Goal: Navigation & Orientation: Find specific page/section

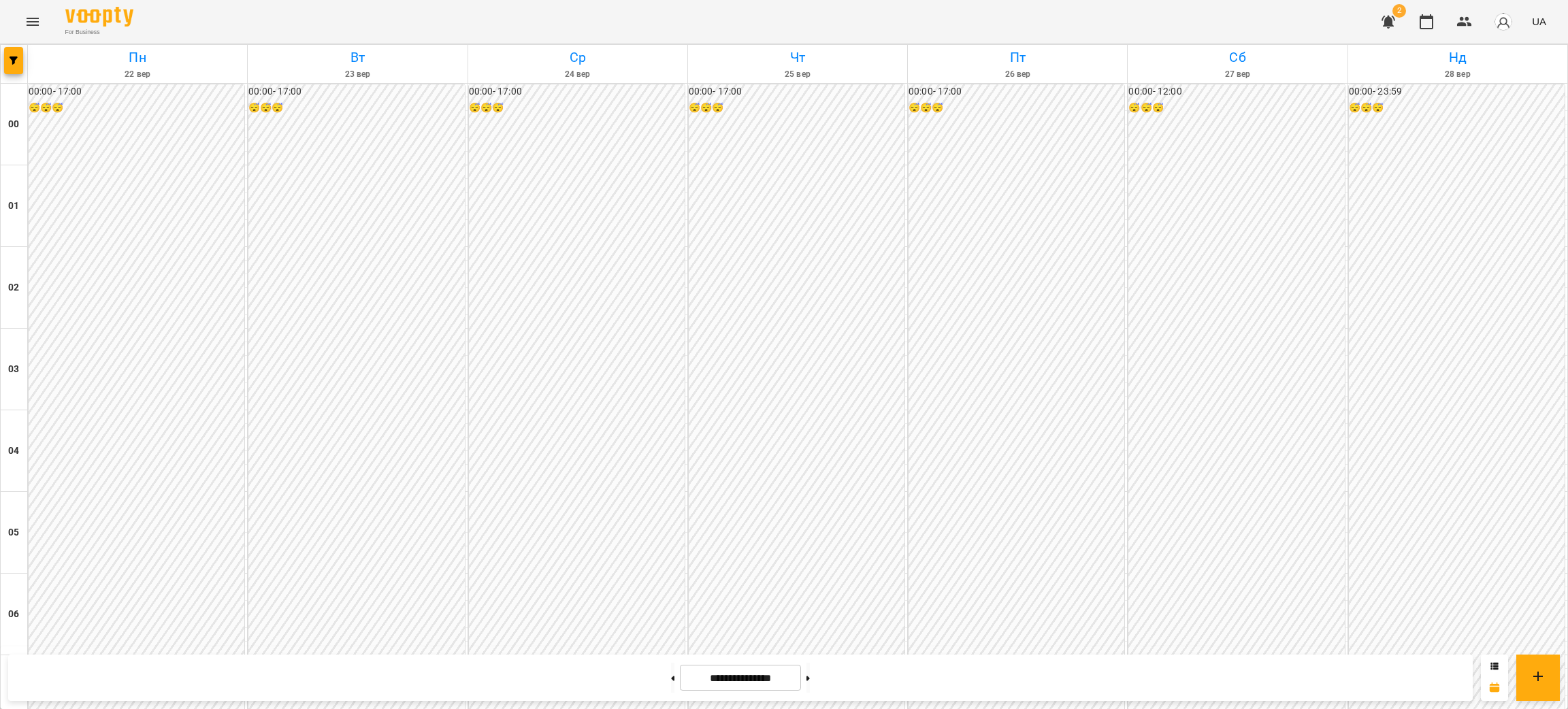
scroll to position [1326, 0]
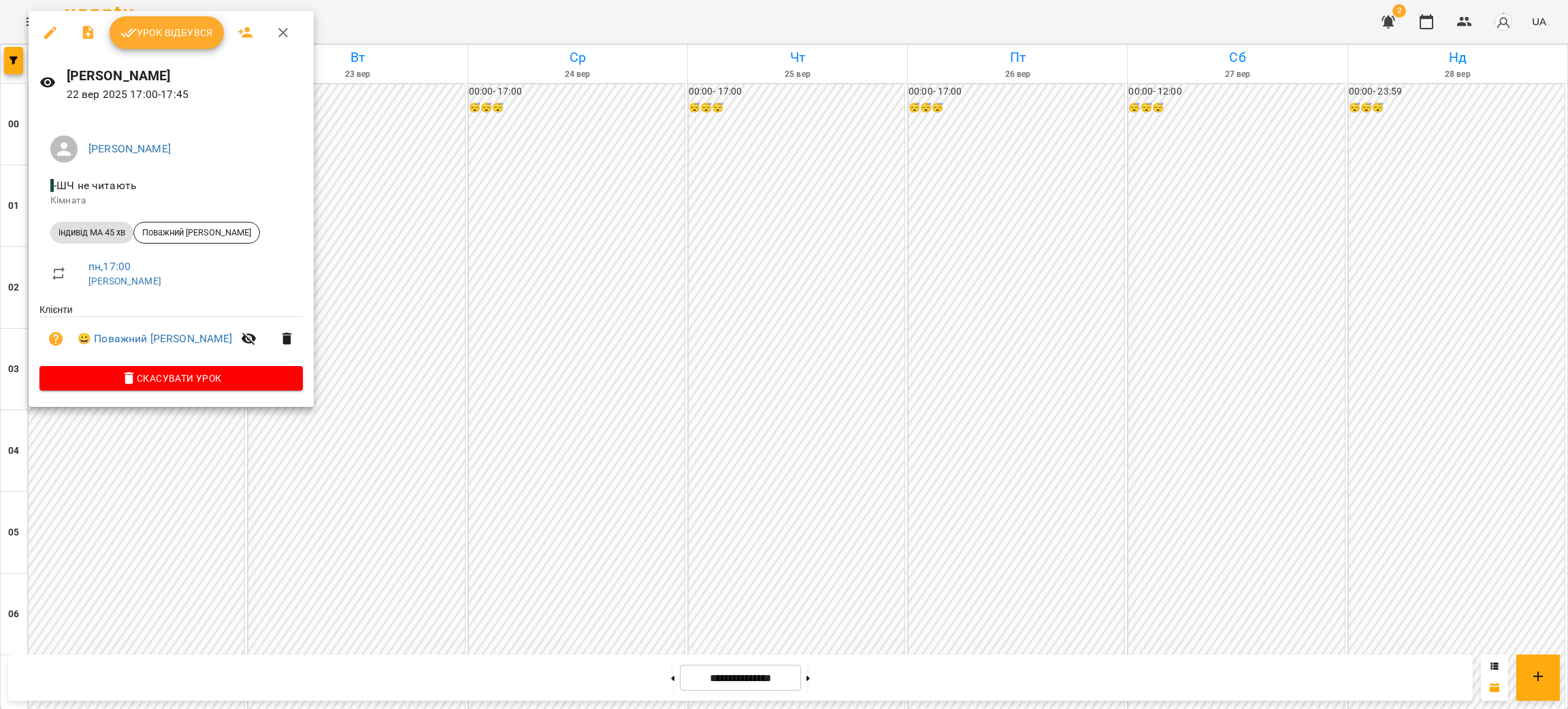
click at [76, 493] on div at bounding box center [784, 354] width 1568 height 709
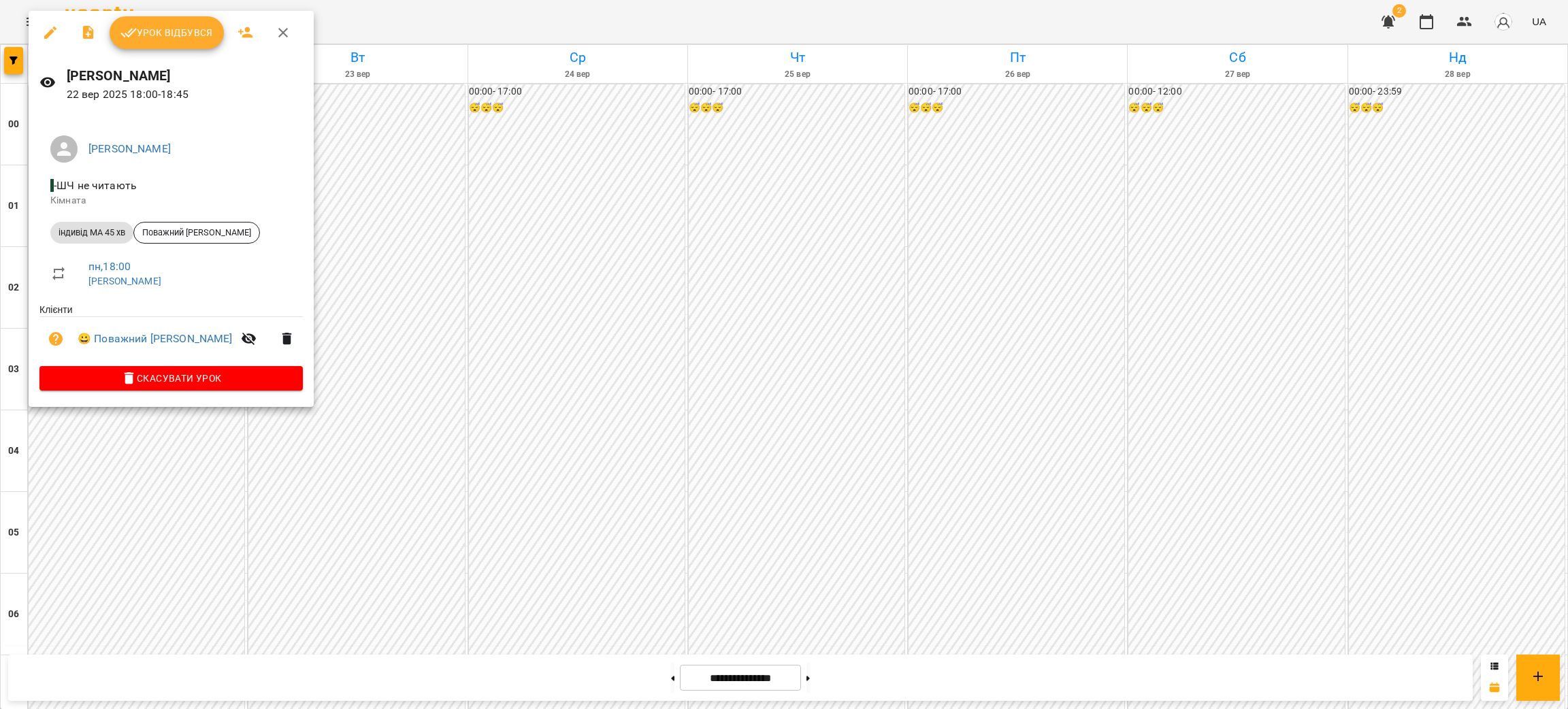
click at [285, 28] on icon "button" at bounding box center [283, 32] width 17 height 17
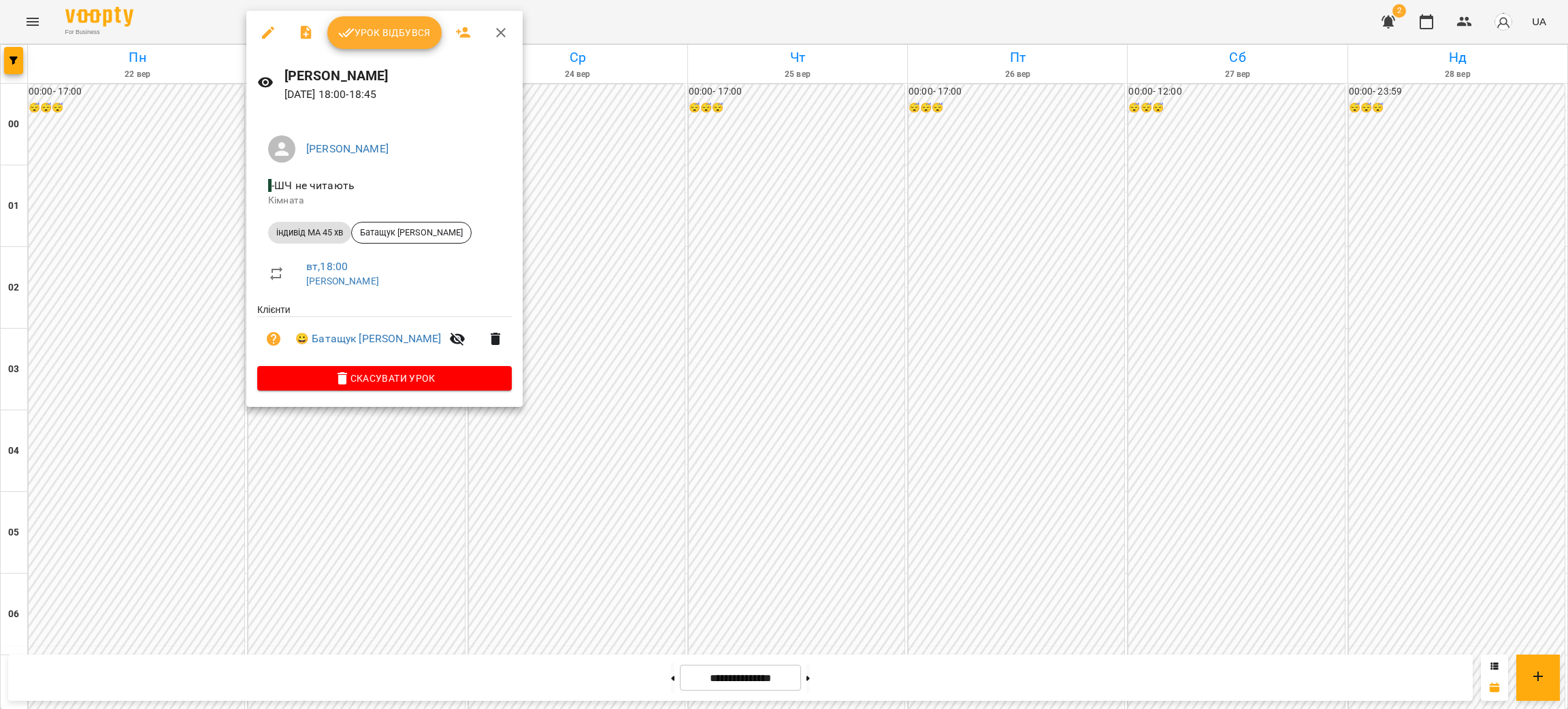
click at [488, 465] on div at bounding box center [784, 354] width 1568 height 709
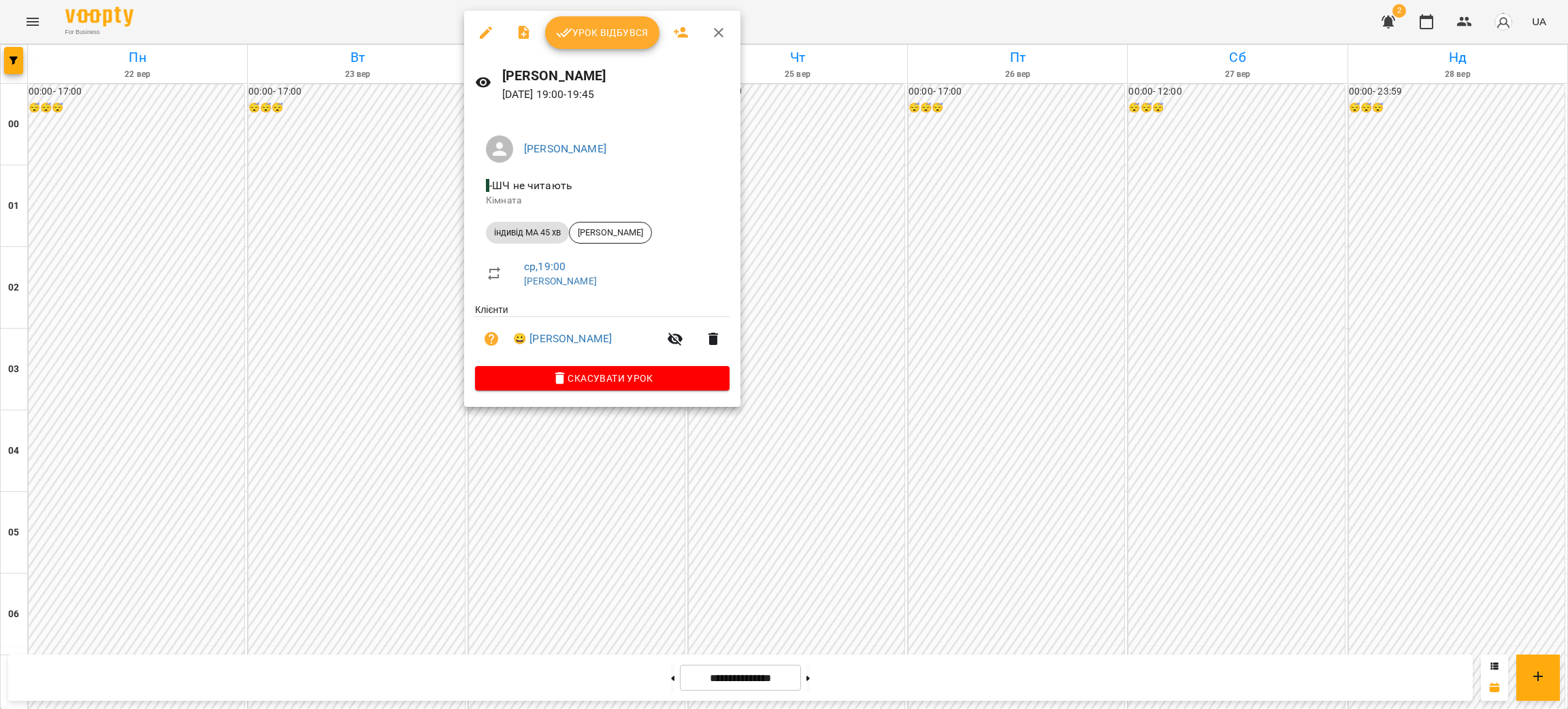
click at [713, 457] on div at bounding box center [784, 354] width 1568 height 709
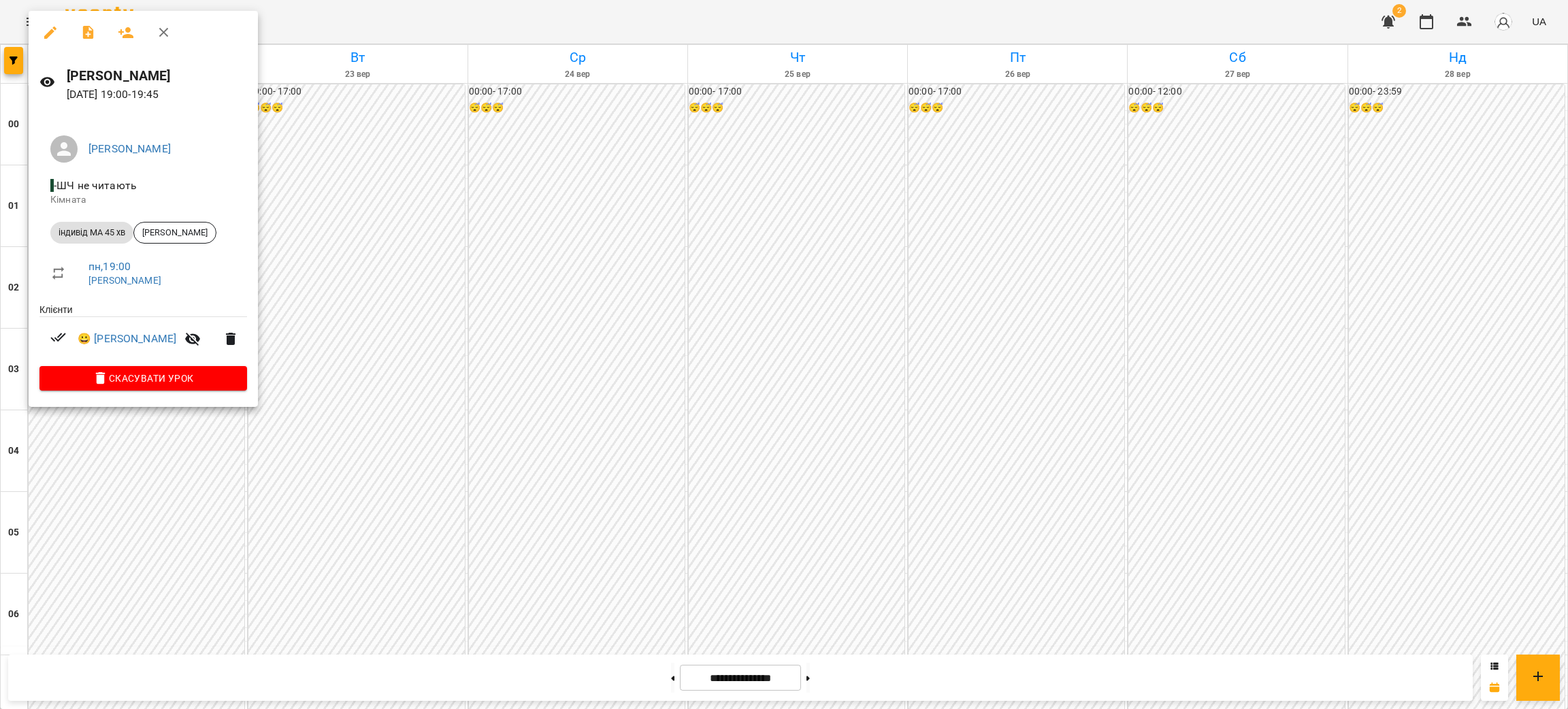
click at [728, 433] on div at bounding box center [784, 354] width 1568 height 709
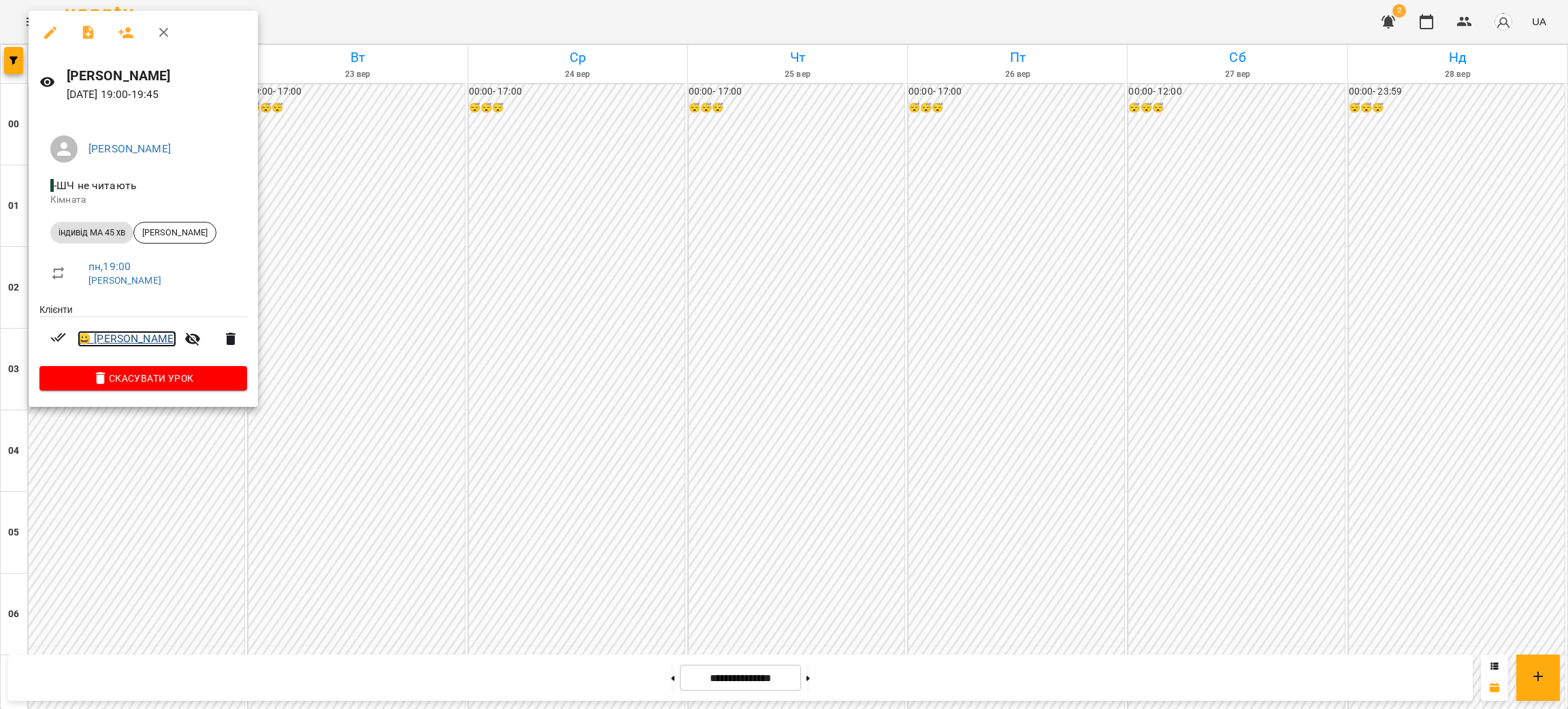
click at [122, 337] on link "😀 [PERSON_NAME]" at bounding box center [126, 338] width 99 height 17
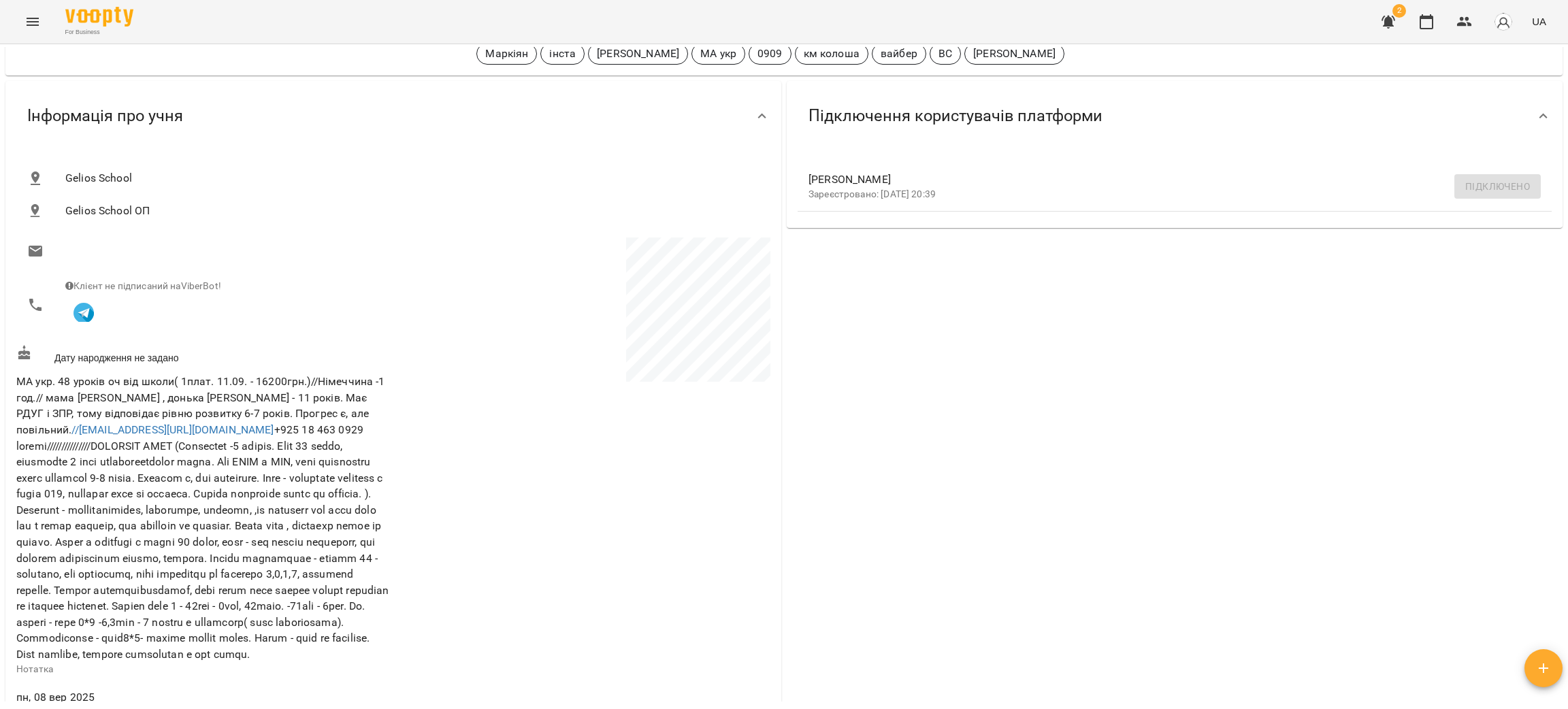
scroll to position [102, 0]
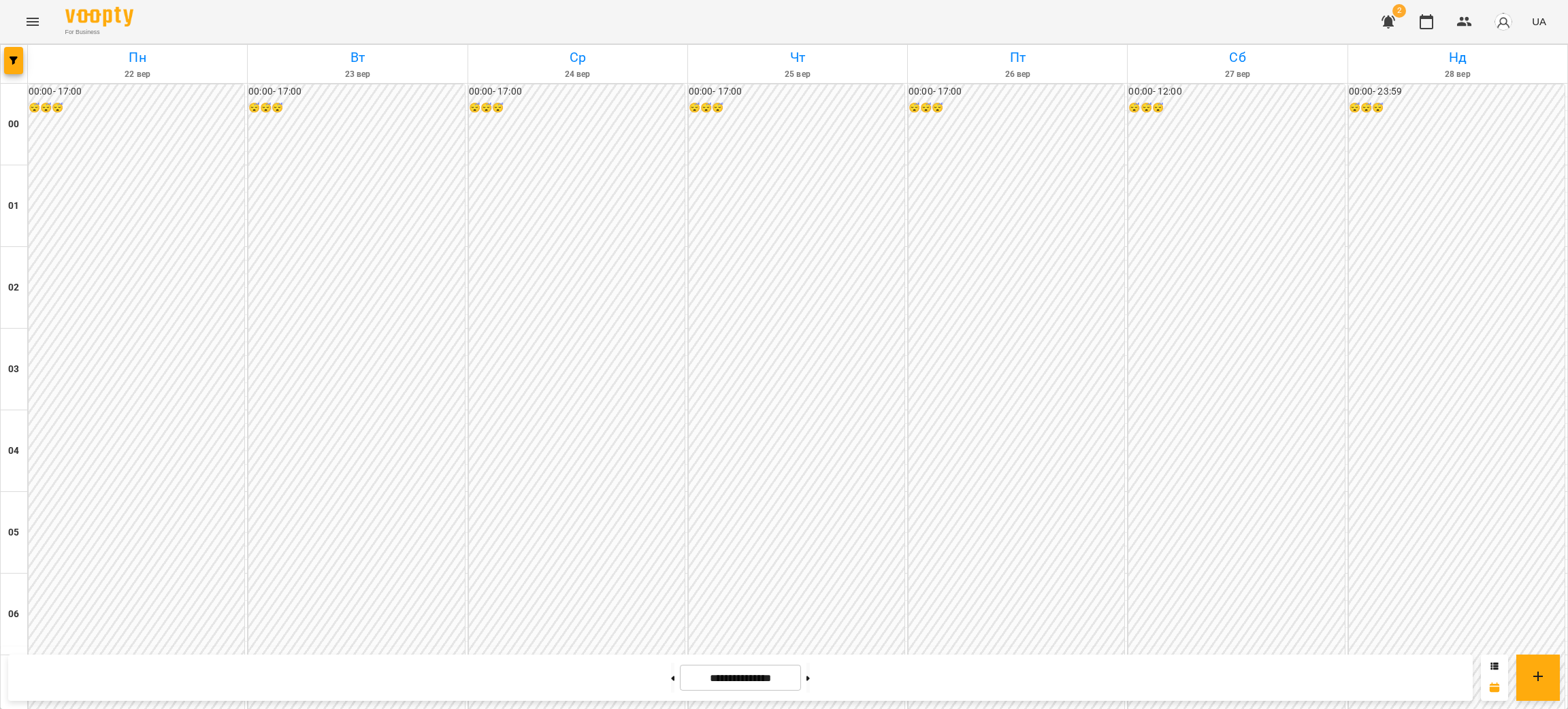
scroll to position [1224, 0]
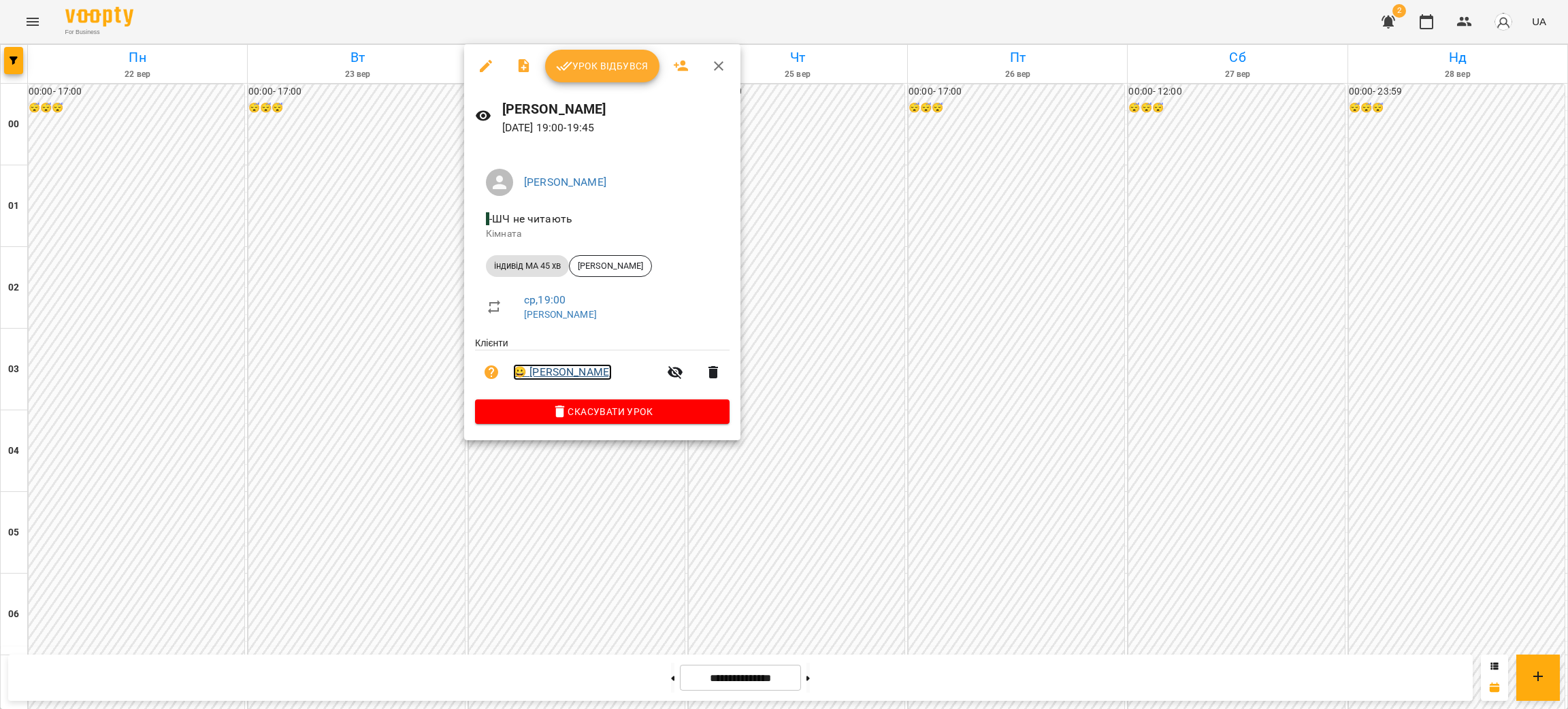
click at [552, 377] on link "😀 [PERSON_NAME]" at bounding box center [562, 371] width 99 height 17
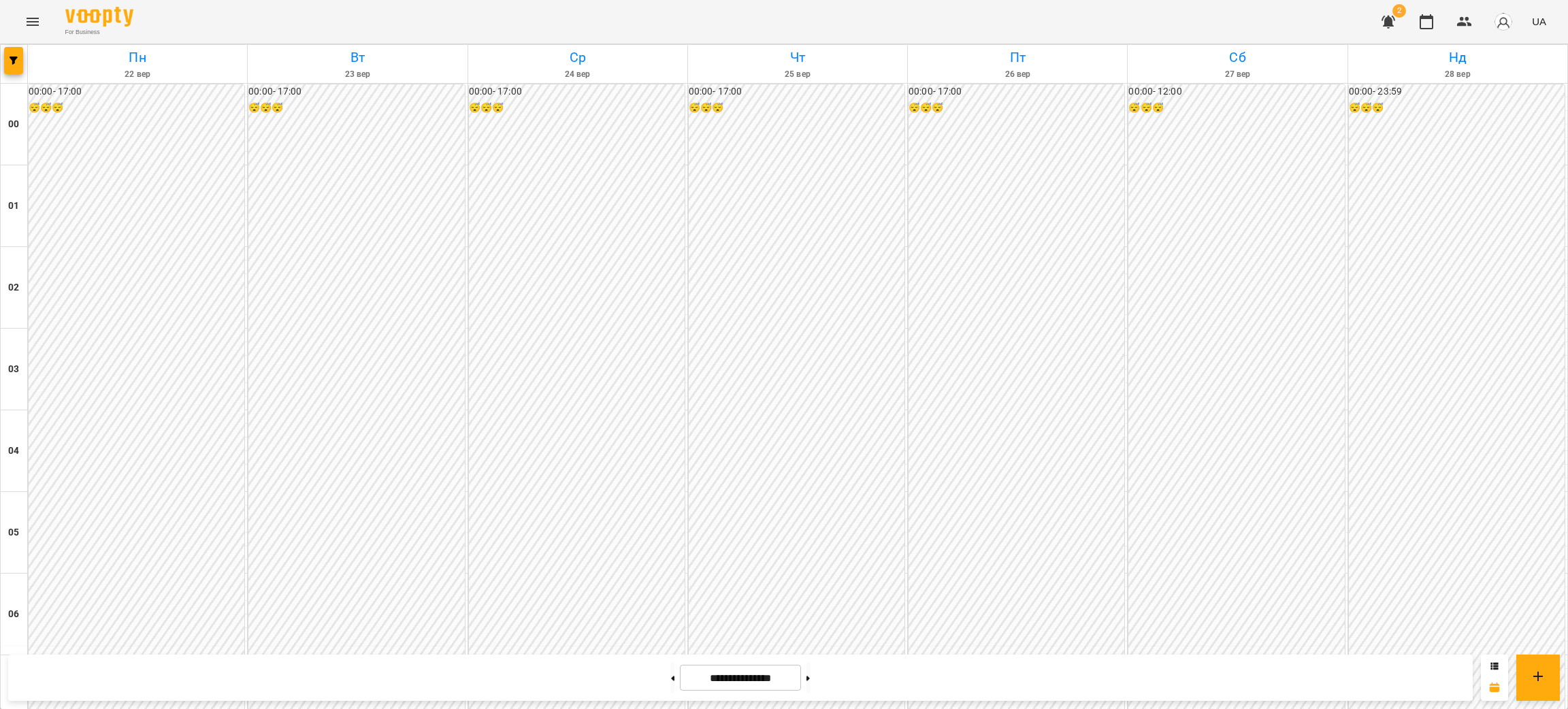
scroll to position [1121, 0]
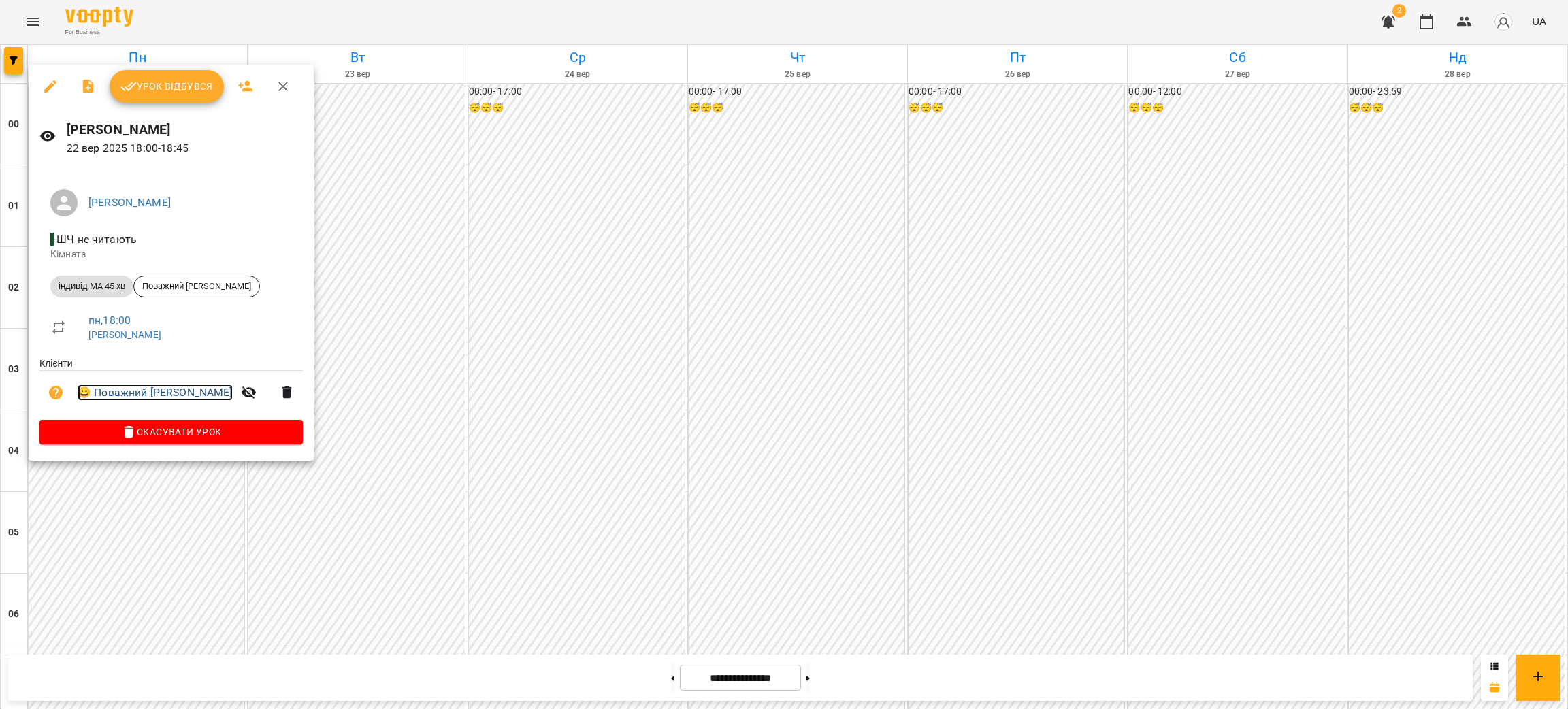
click at [140, 395] on link "😀 Поважний [PERSON_NAME]" at bounding box center [155, 392] width 155 height 17
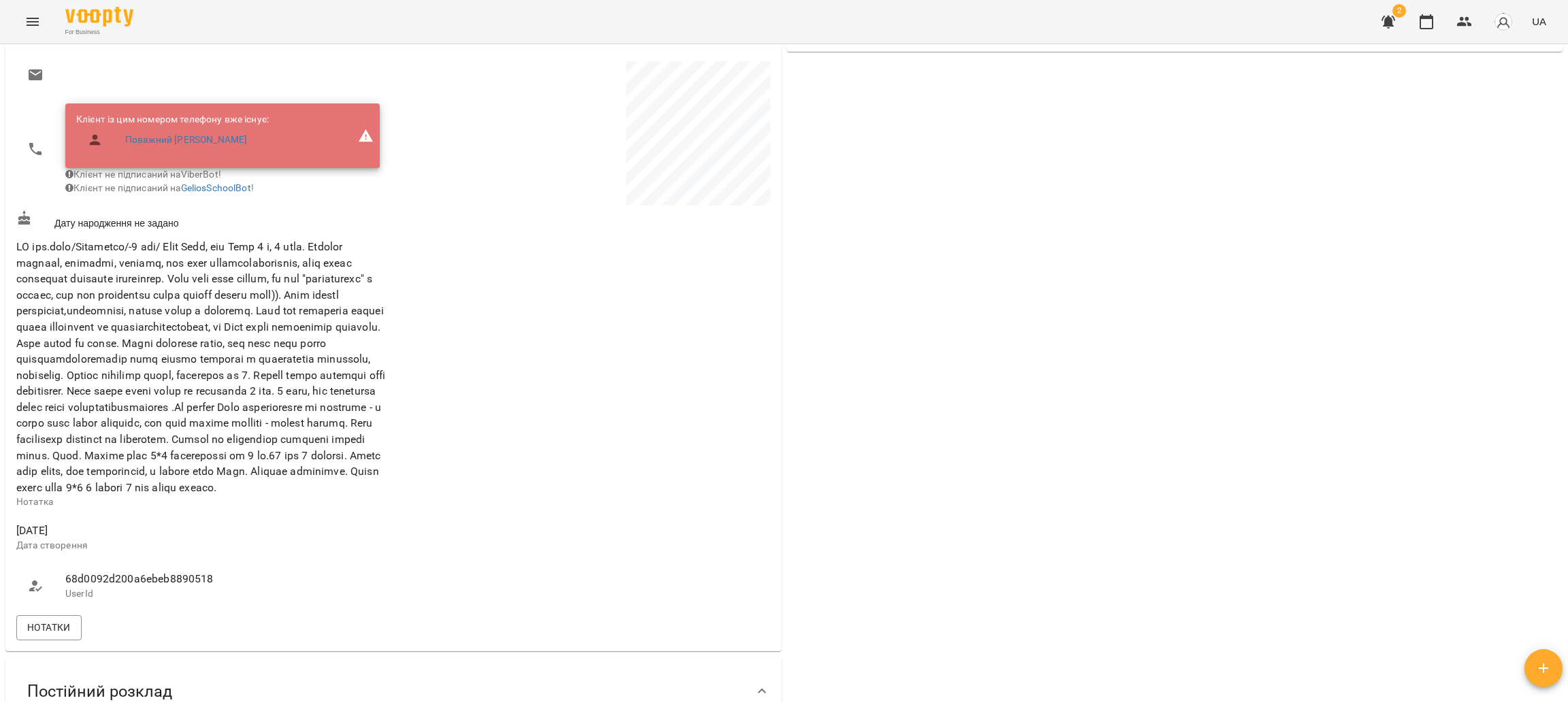
scroll to position [305, 0]
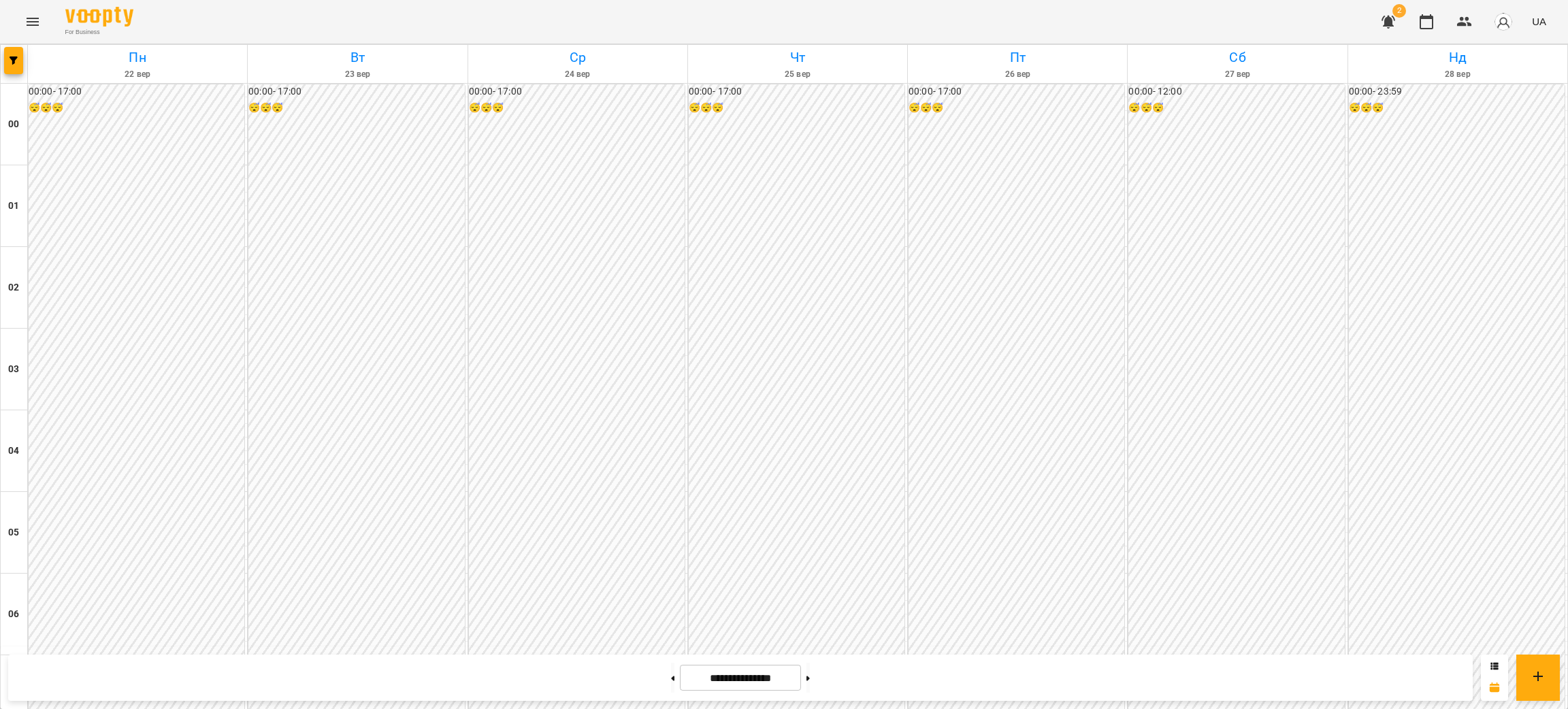
scroll to position [1224, 0]
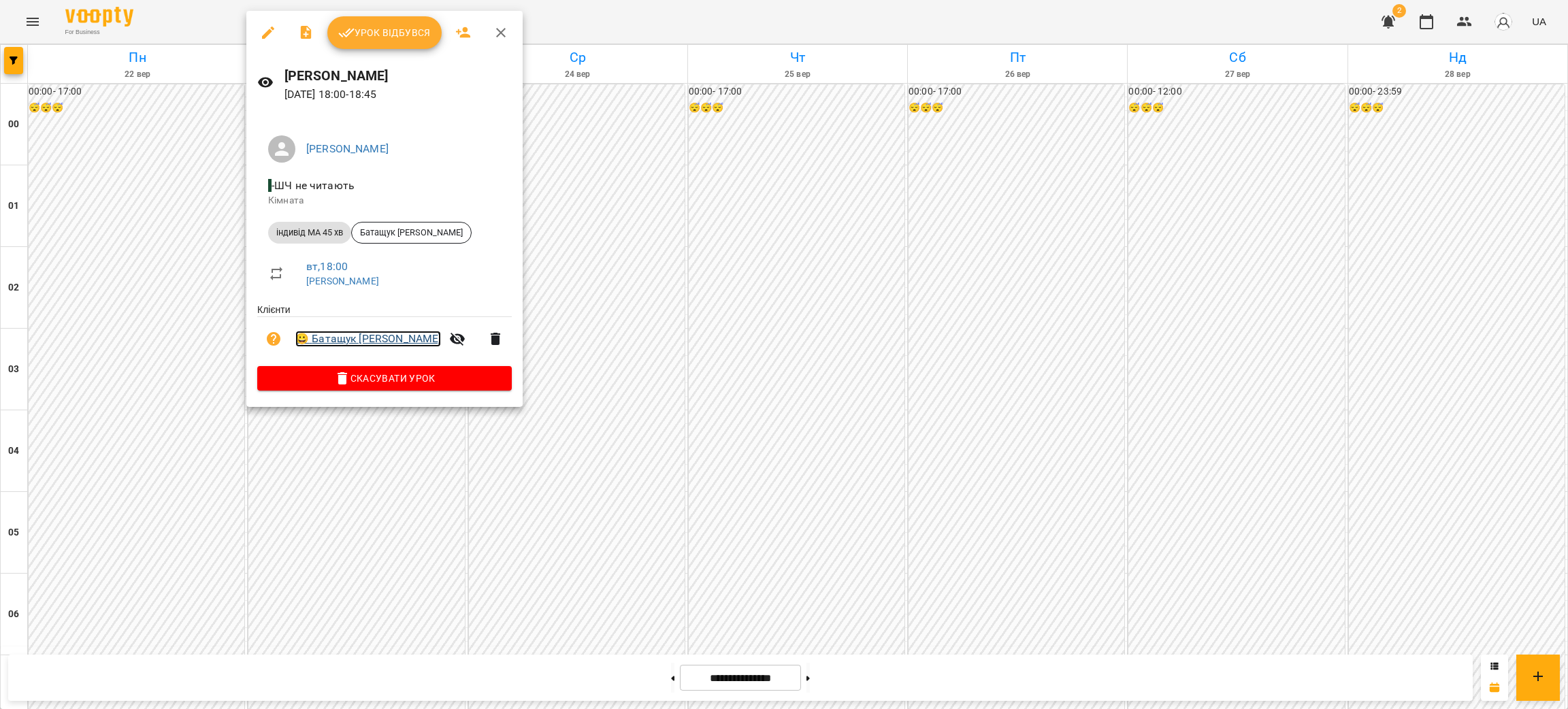
click at [330, 338] on link "😀 Батащук [PERSON_NAME]" at bounding box center [368, 338] width 146 height 17
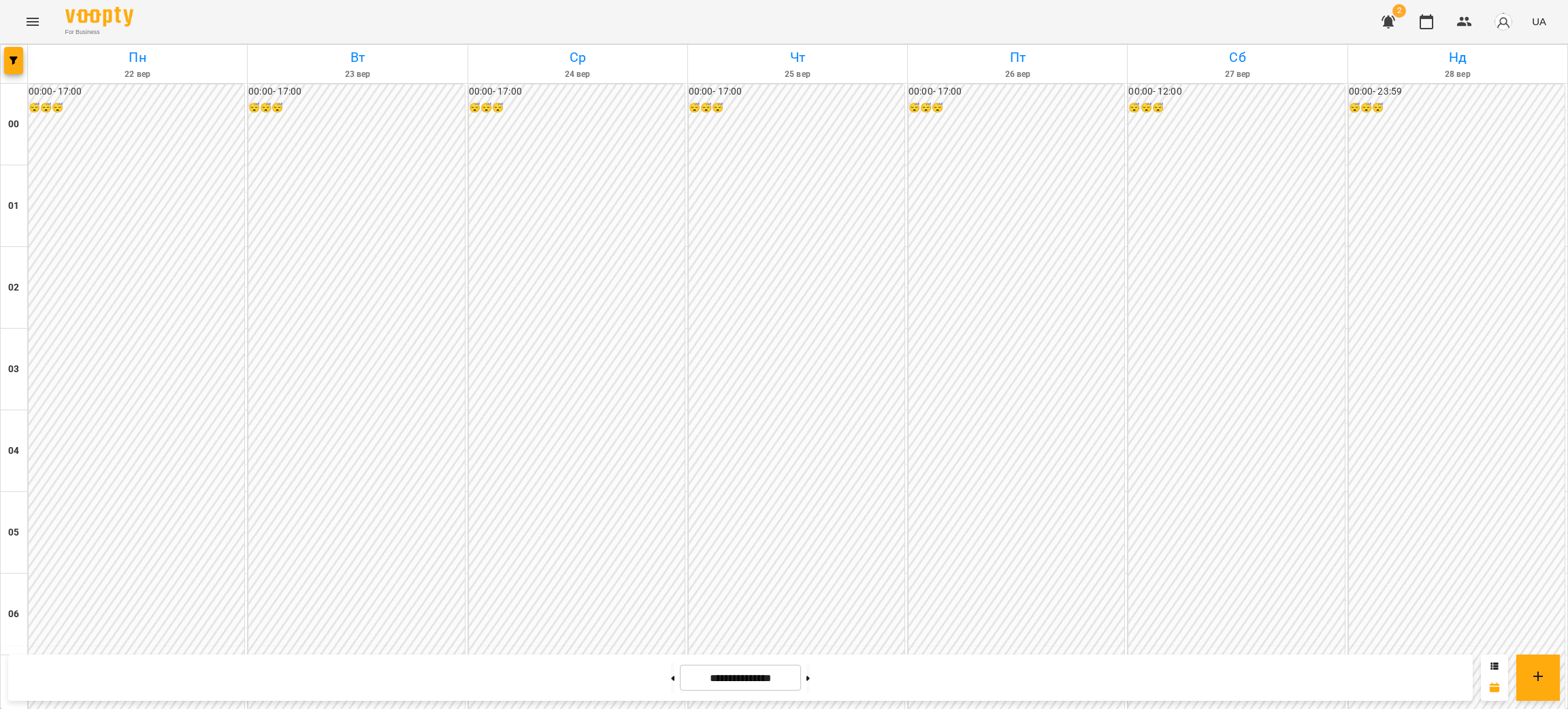
scroll to position [884, 0]
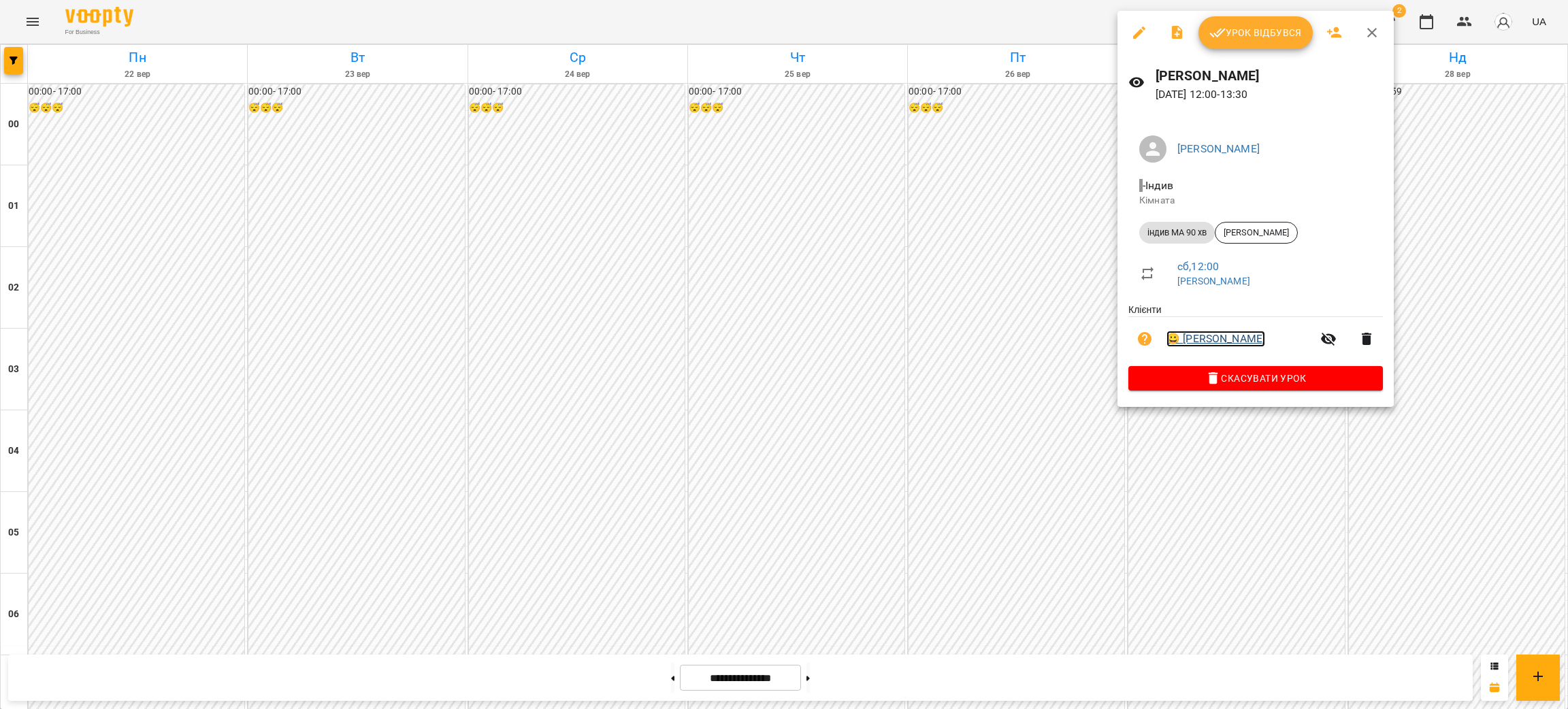
click at [1218, 341] on link "😀 [PERSON_NAME]" at bounding box center [1216, 338] width 99 height 17
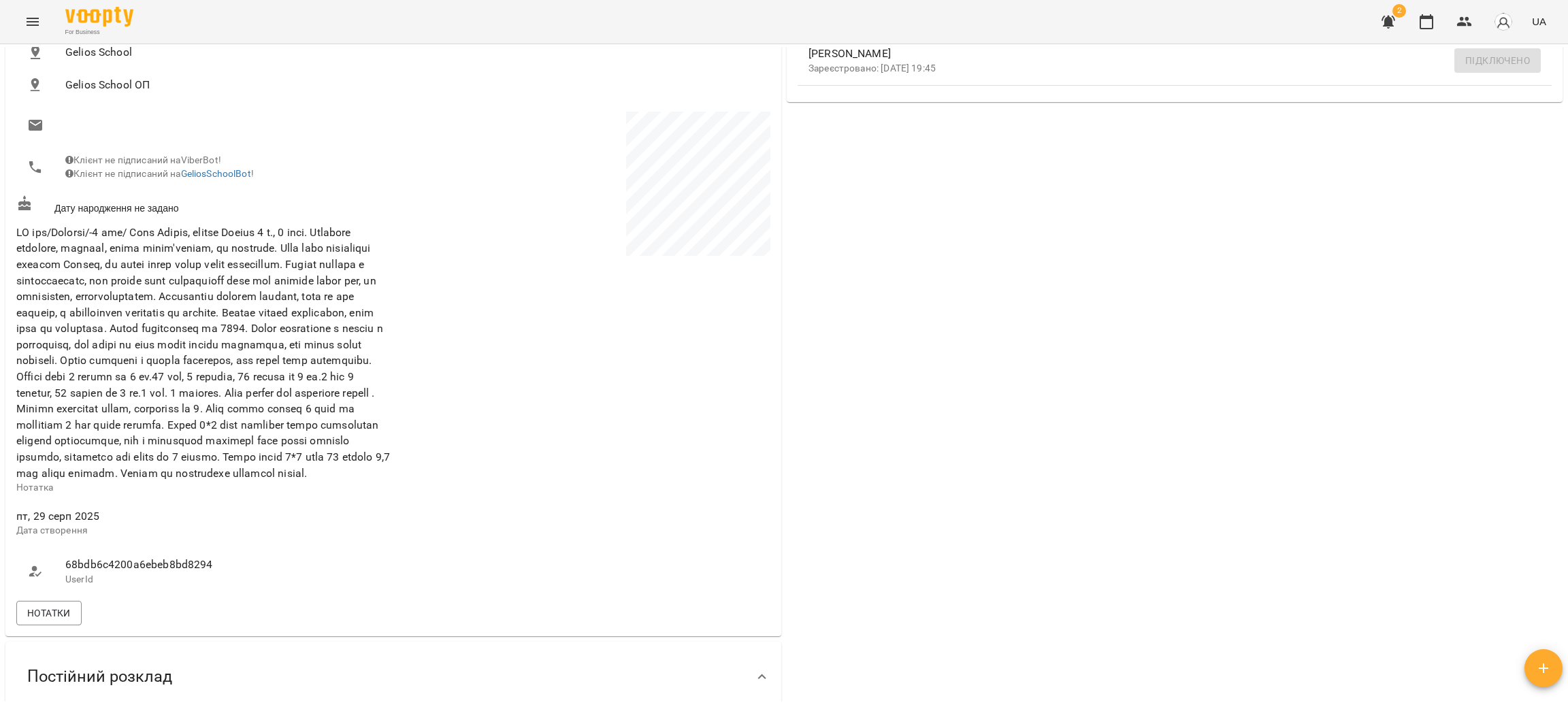
scroll to position [204, 0]
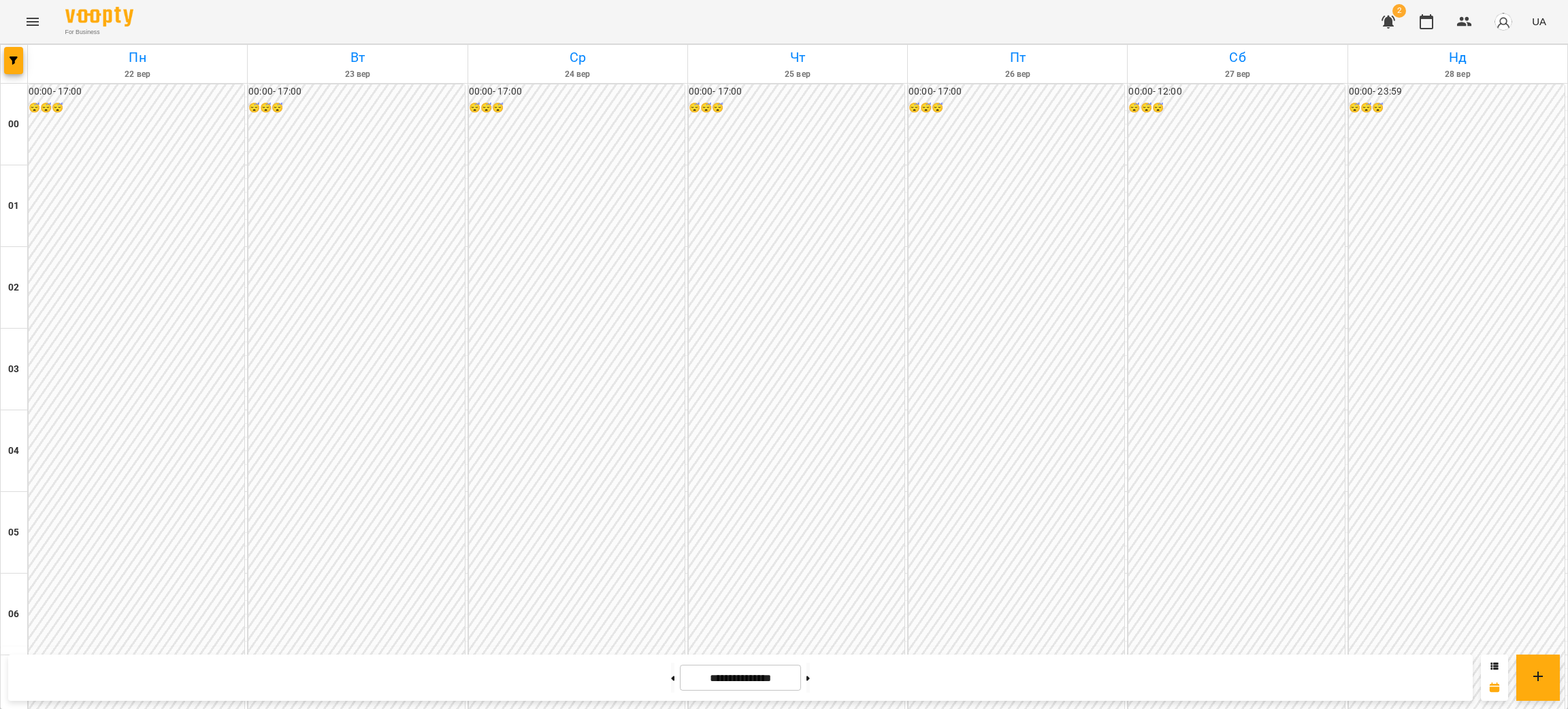
scroll to position [1121, 0]
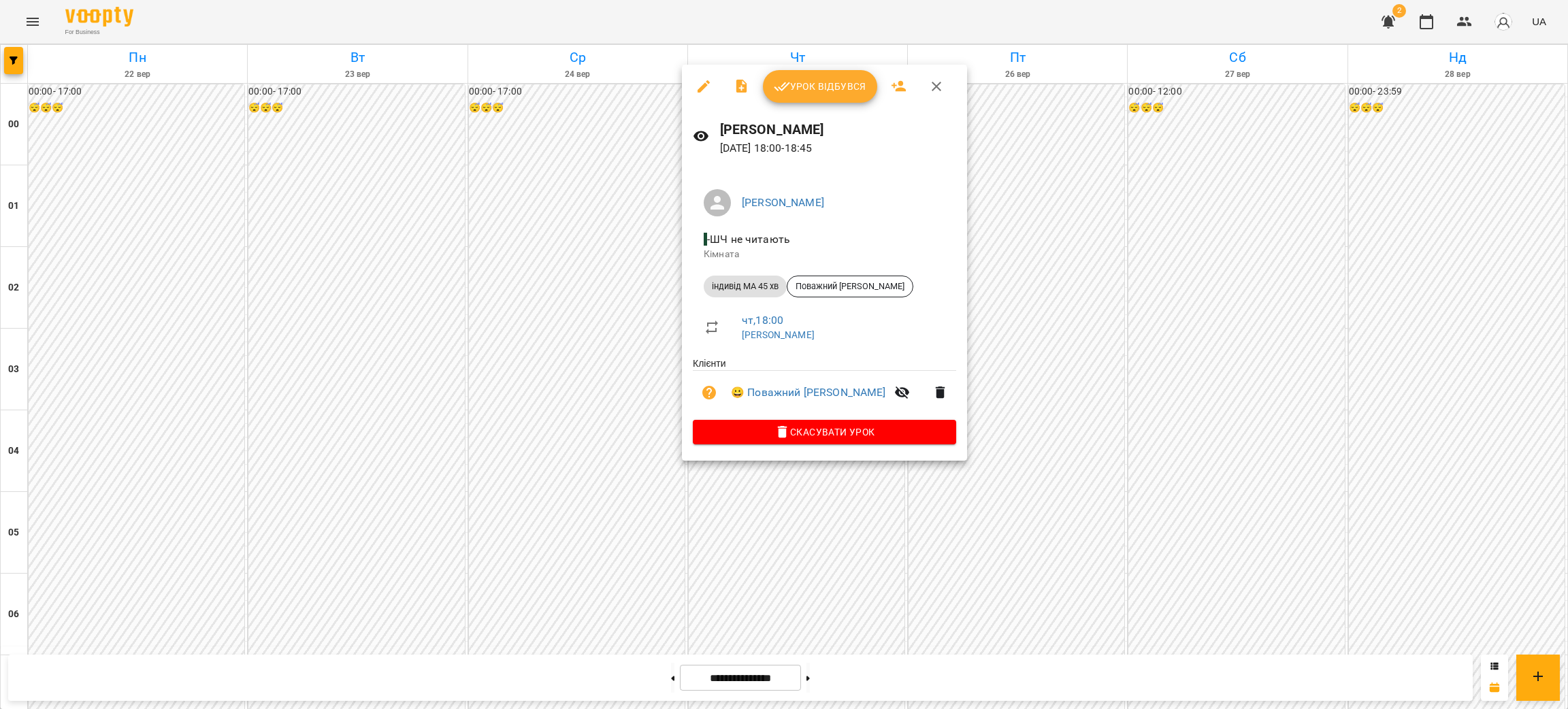
click at [503, 194] on div at bounding box center [784, 354] width 1568 height 709
